Goal: Information Seeking & Learning: Learn about a topic

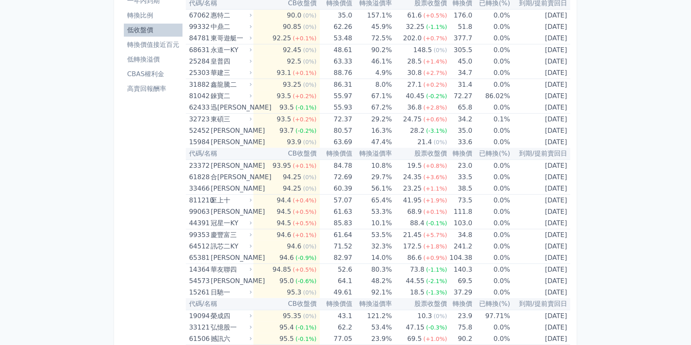
scroll to position [76, 0]
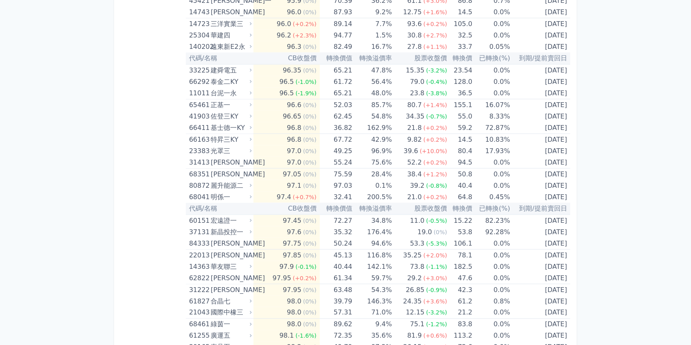
scroll to position [521, 0]
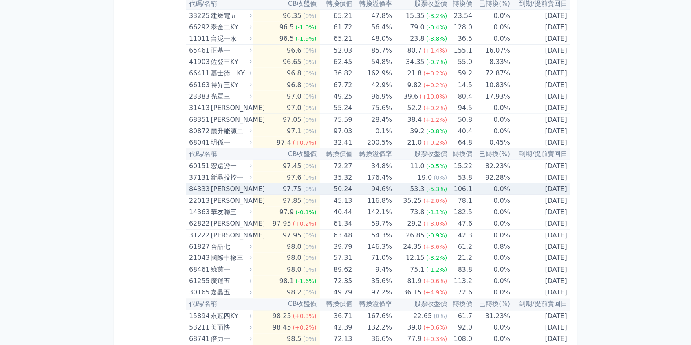
click at [187, 187] on td "84333 [PERSON_NAME]" at bounding box center [220, 189] width 68 height 12
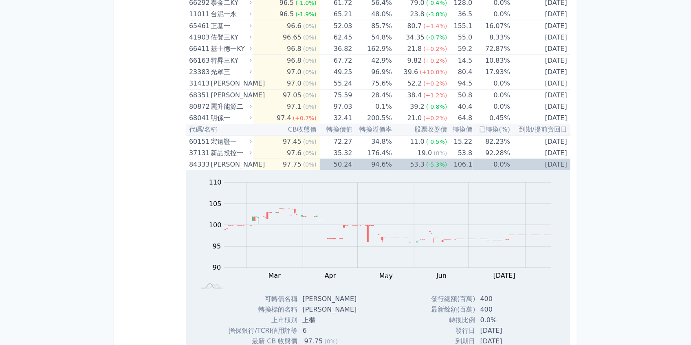
scroll to position [576, 0]
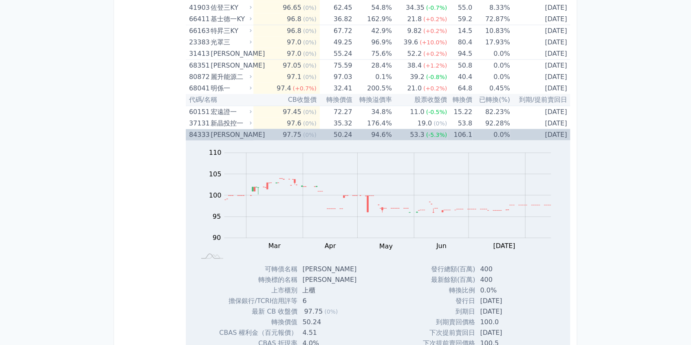
click at [191, 137] on div "84333" at bounding box center [199, 134] width 20 height 11
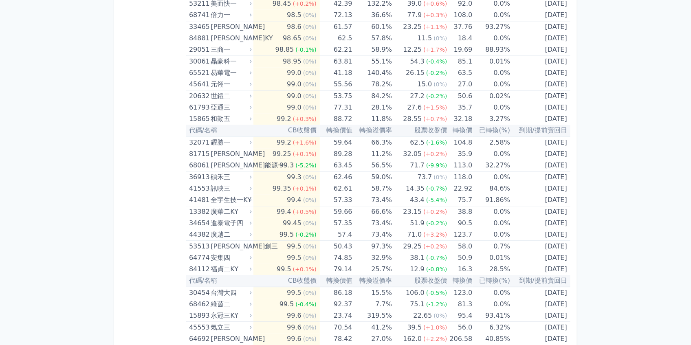
scroll to position [847, 0]
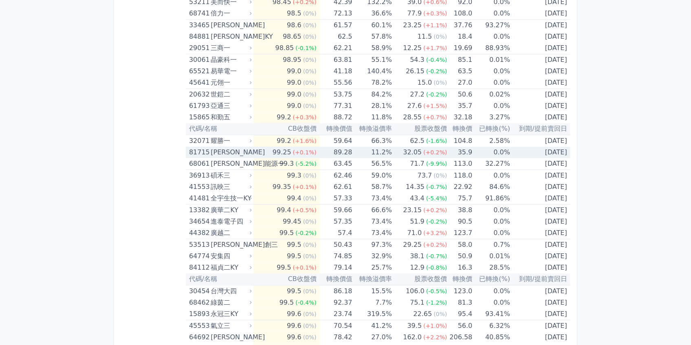
click at [200, 150] on div "81715" at bounding box center [199, 152] width 20 height 11
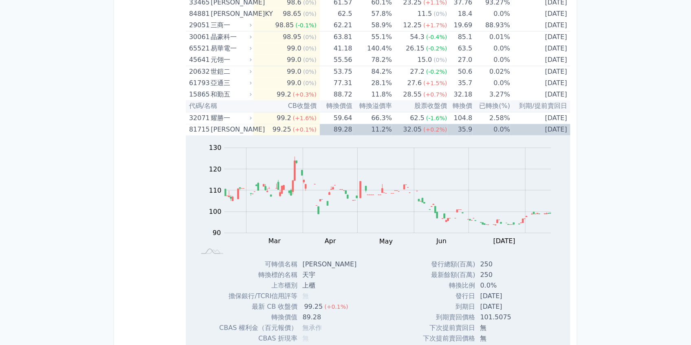
scroll to position [902, 0]
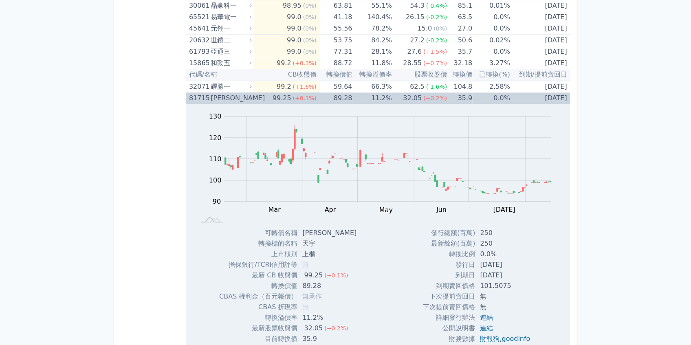
click at [199, 96] on div "81715" at bounding box center [199, 97] width 20 height 11
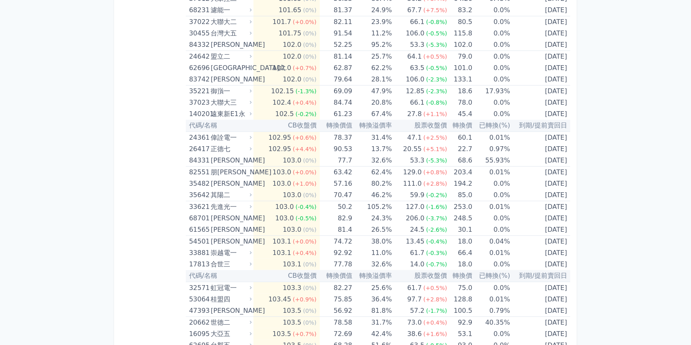
scroll to position [1607, 0]
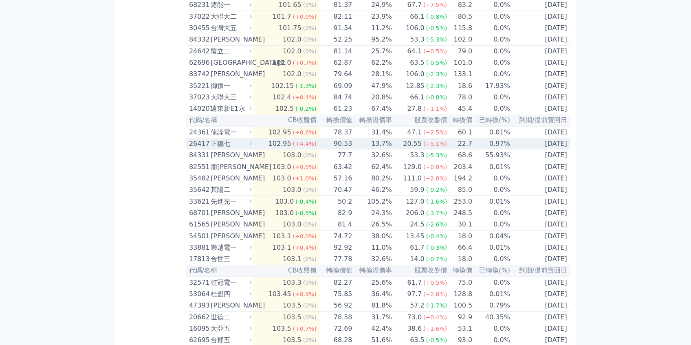
click at [196, 143] on div "26417" at bounding box center [199, 143] width 20 height 11
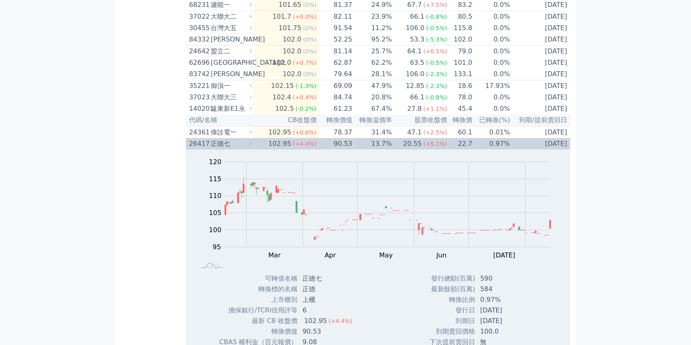
click at [196, 143] on div "26417" at bounding box center [199, 143] width 20 height 11
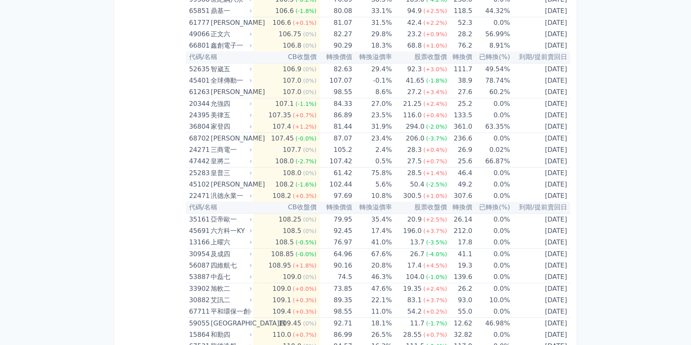
scroll to position [2477, 0]
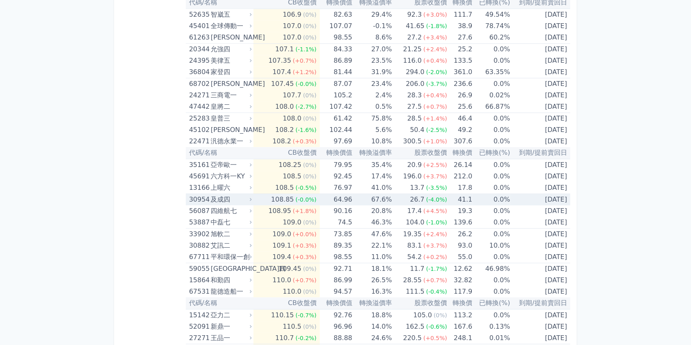
click at [207, 195] on div "30954" at bounding box center [199, 199] width 20 height 11
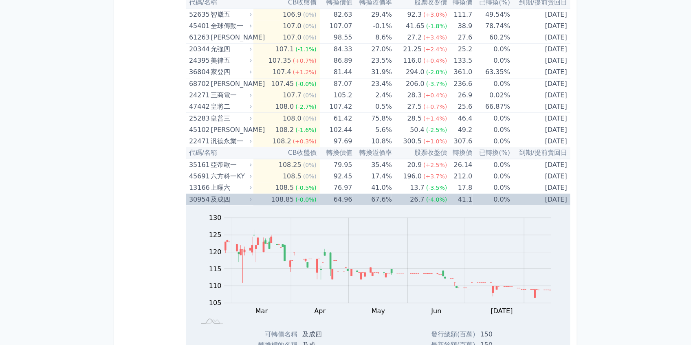
click at [206, 195] on div "30954" at bounding box center [199, 199] width 20 height 11
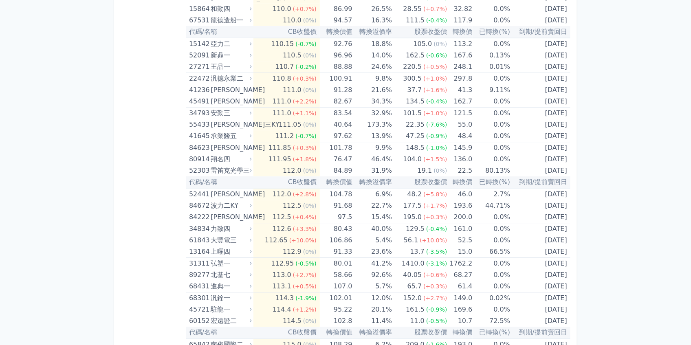
scroll to position [2803, 0]
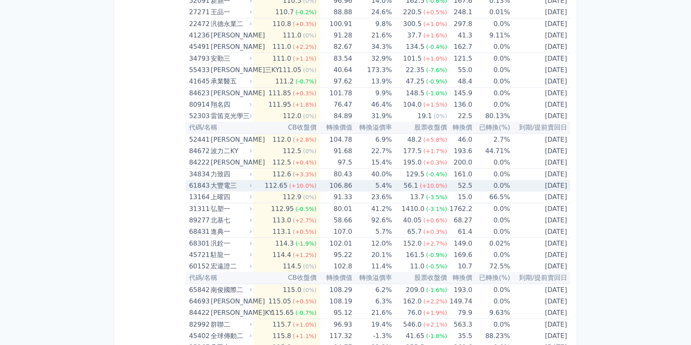
click at [203, 180] on div "61843" at bounding box center [199, 185] width 20 height 11
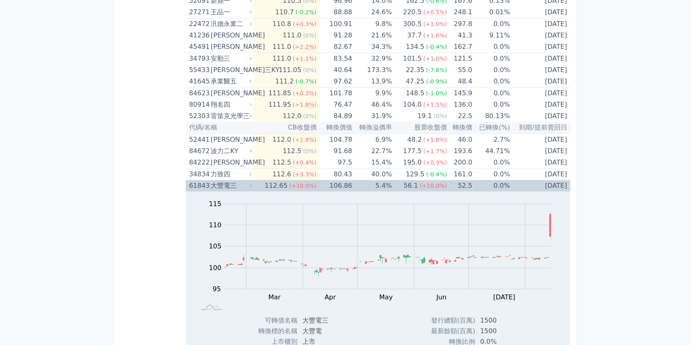
click at [203, 180] on div "61843" at bounding box center [199, 185] width 20 height 11
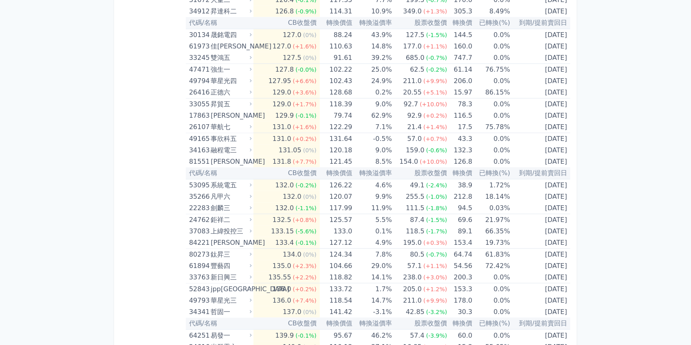
scroll to position [3563, 0]
